Goal: Check status: Check status

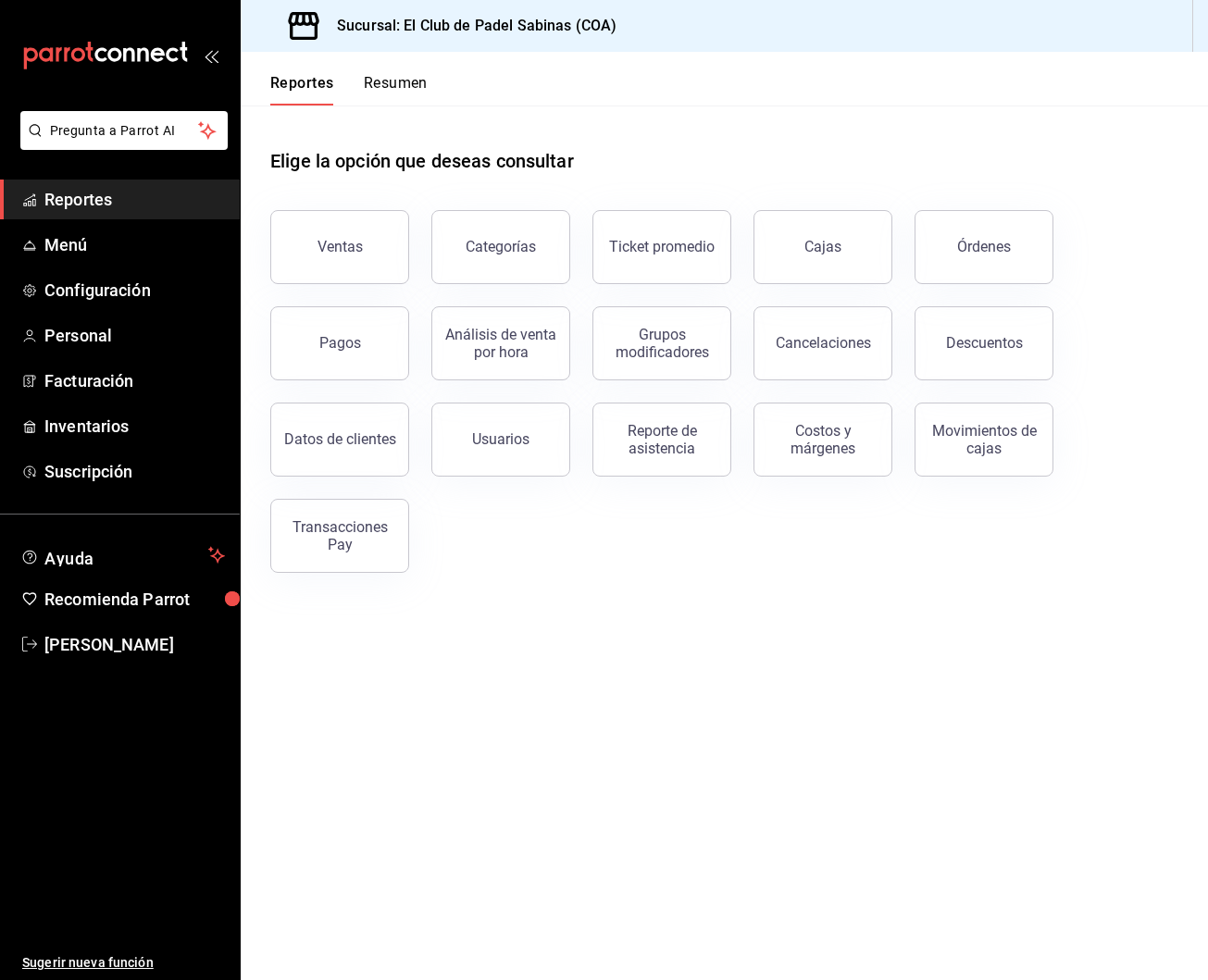
scroll to position [0, 3]
click at [386, 330] on button "Pagos" at bounding box center [340, 343] width 139 height 74
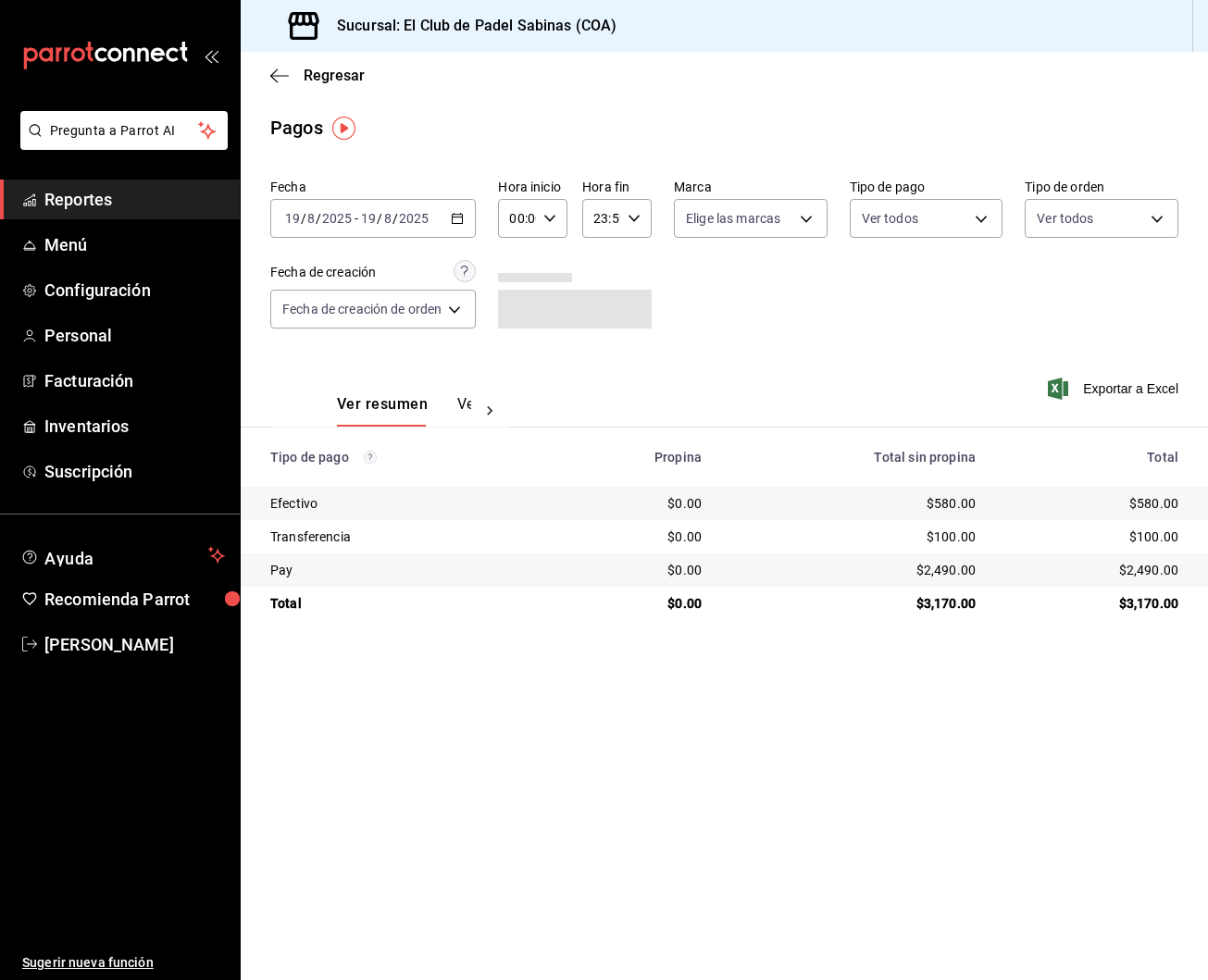
click at [545, 220] on icon "button" at bounding box center [549, 218] width 13 height 13
click at [521, 272] on button "05" at bounding box center [517, 282] width 28 height 37
type input "05:00"
click at [754, 307] on div at bounding box center [604, 490] width 1208 height 980
